Goal: Navigation & Orientation: Find specific page/section

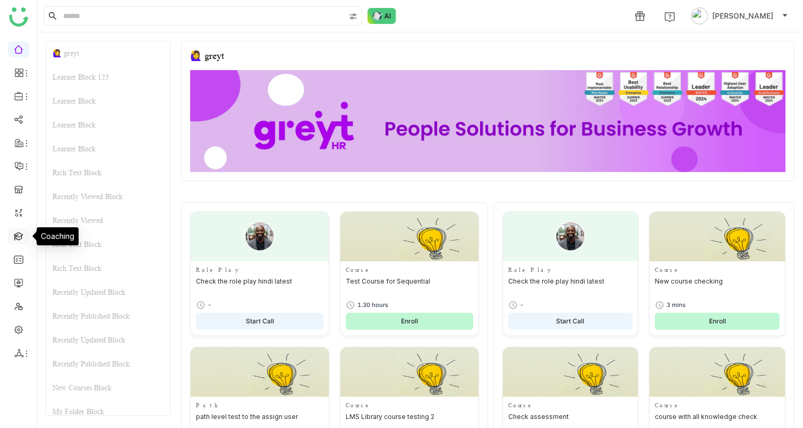
click at [20, 235] on link at bounding box center [19, 235] width 10 height 9
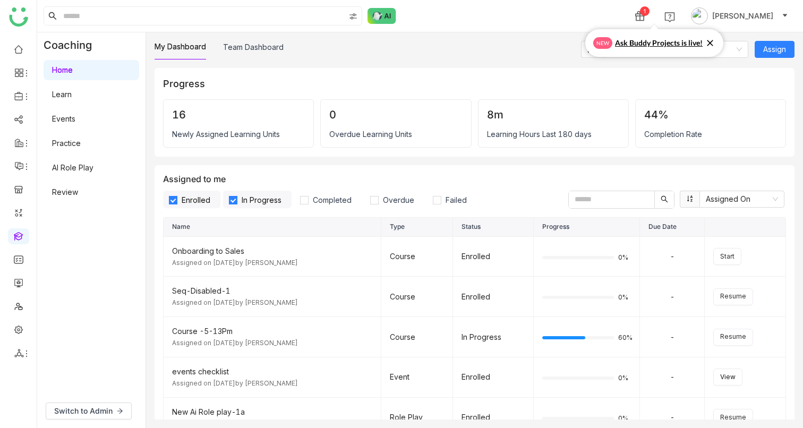
click at [712, 42] on icon at bounding box center [709, 43] width 11 height 11
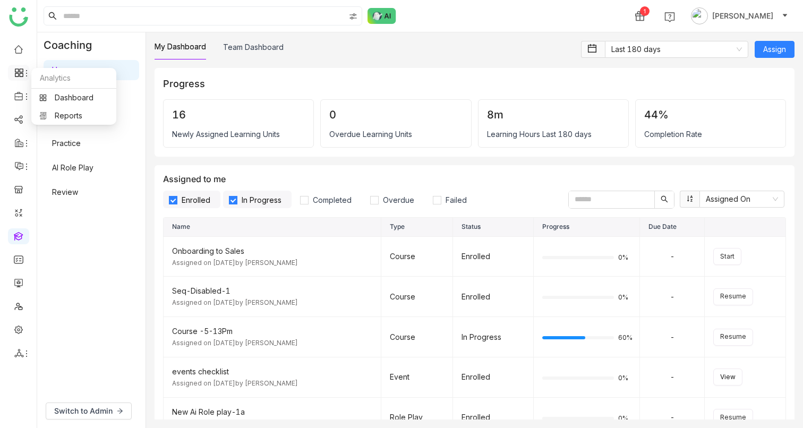
click at [20, 76] on icon at bounding box center [21, 75] width 4 height 4
click at [15, 45] on link at bounding box center [19, 48] width 10 height 9
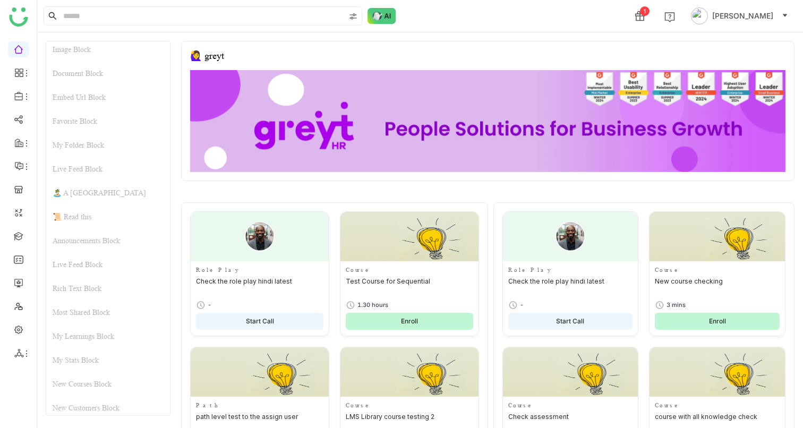
scroll to position [650, 0]
click at [90, 333] on div "My Learnings Block" at bounding box center [108, 335] width 124 height 24
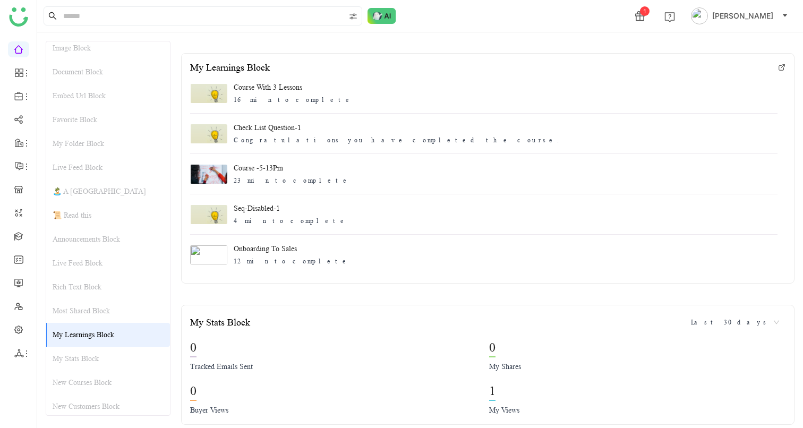
scroll to position [5305, 0]
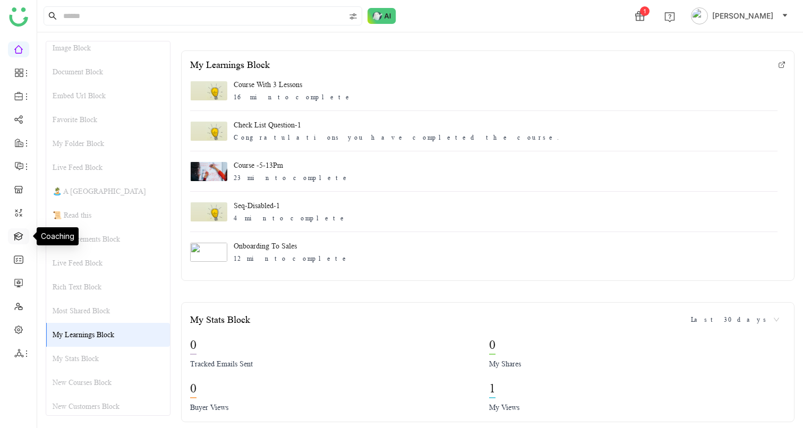
click at [16, 238] on link at bounding box center [19, 235] width 10 height 9
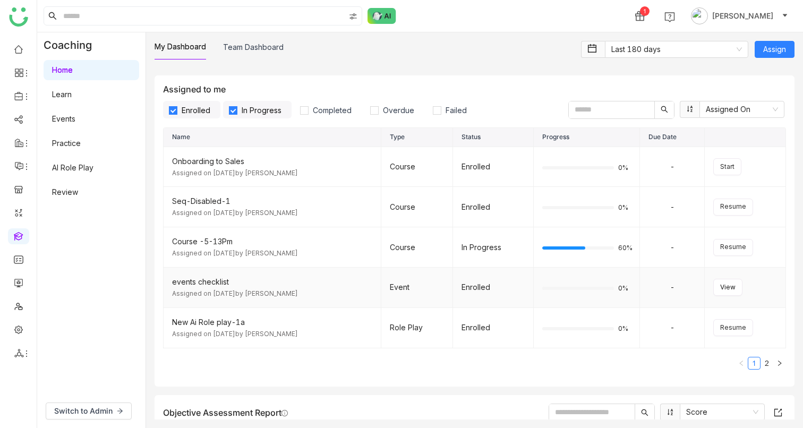
scroll to position [89, 0]
